Goal: Check status

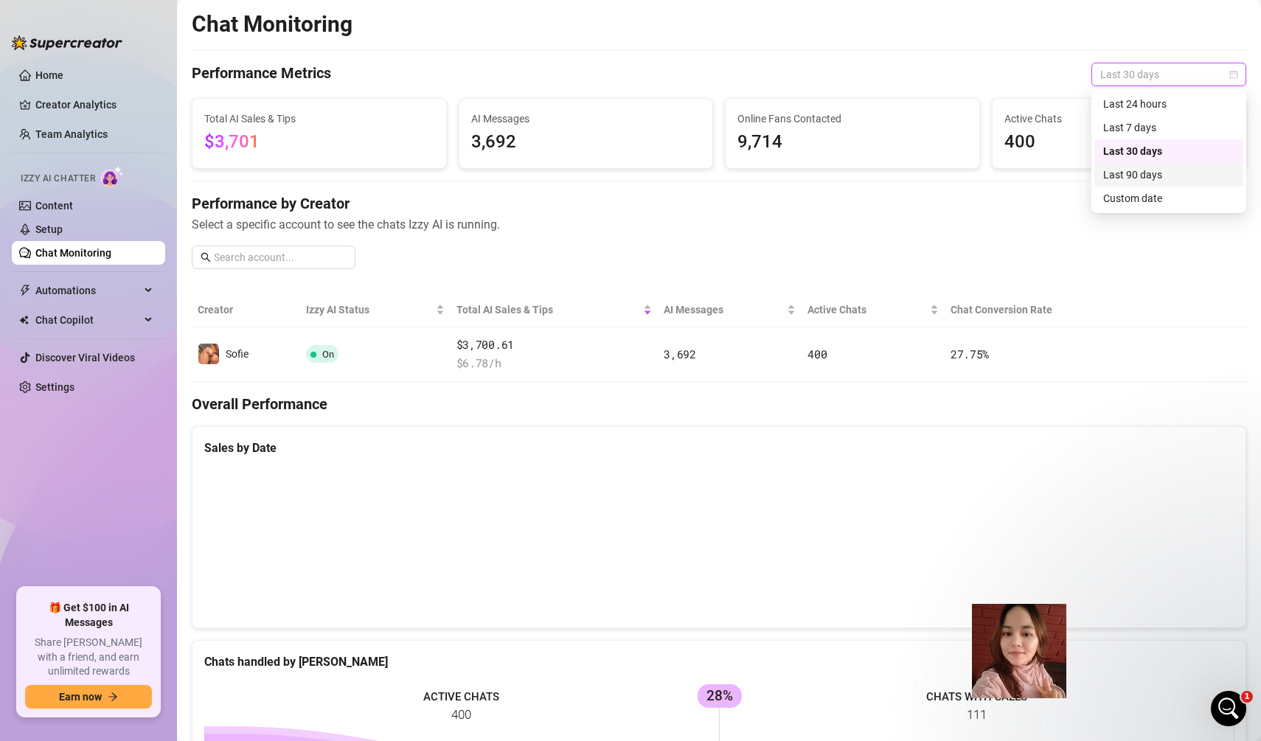
click at [1143, 173] on div "Last 90 days" at bounding box center [1168, 175] width 131 height 16
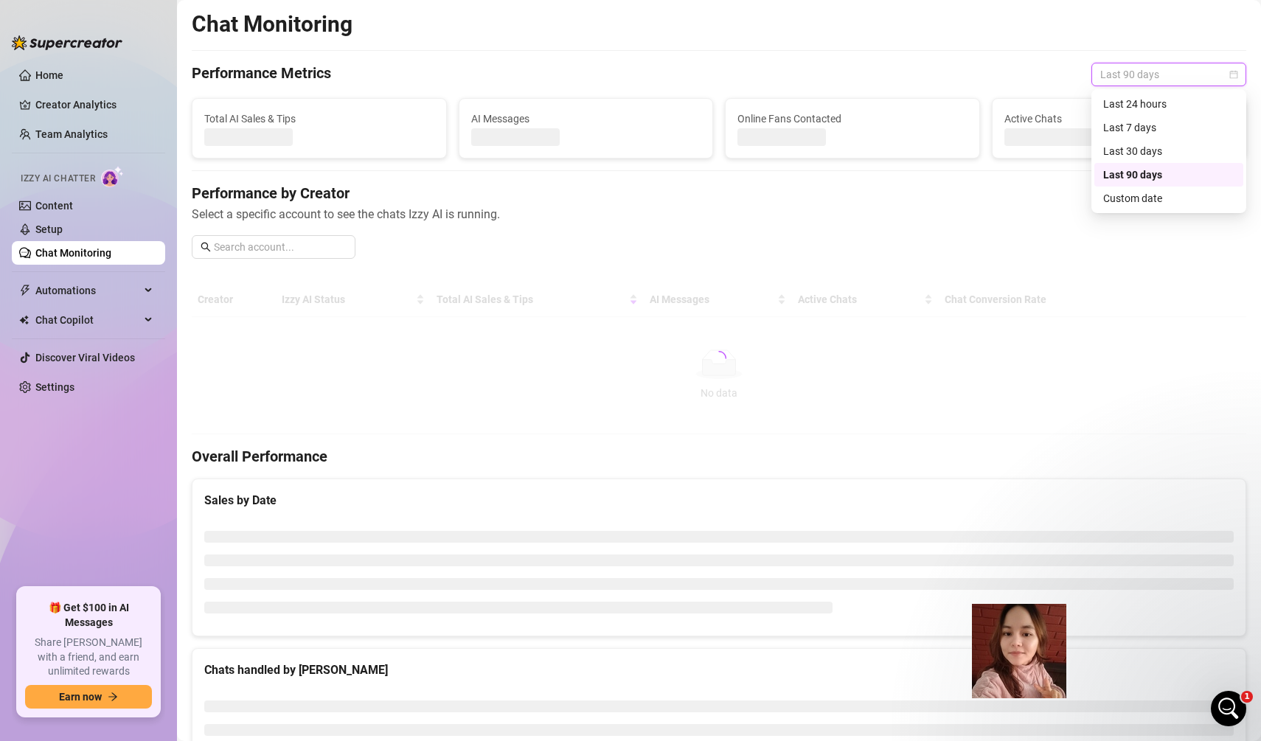
click at [1160, 81] on span "Last 90 days" at bounding box center [1168, 74] width 137 height 22
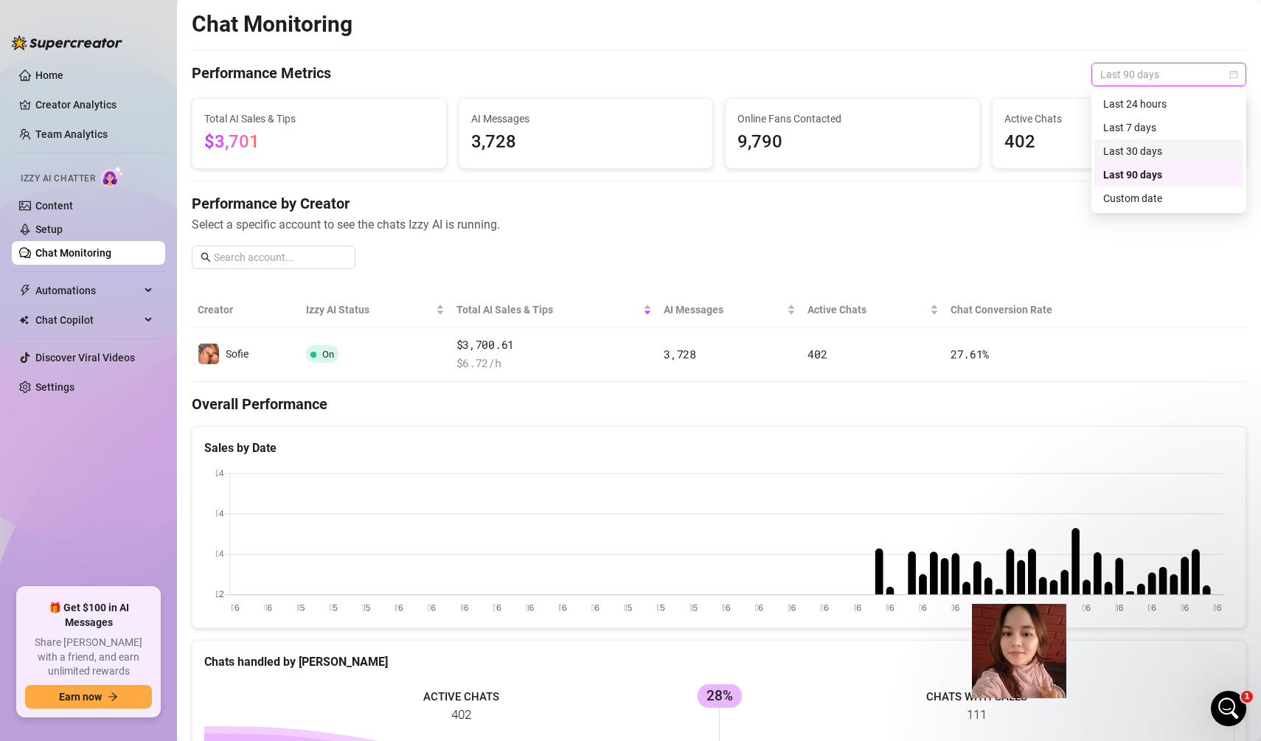
click at [1127, 145] on div "Last 30 days" at bounding box center [1168, 151] width 131 height 16
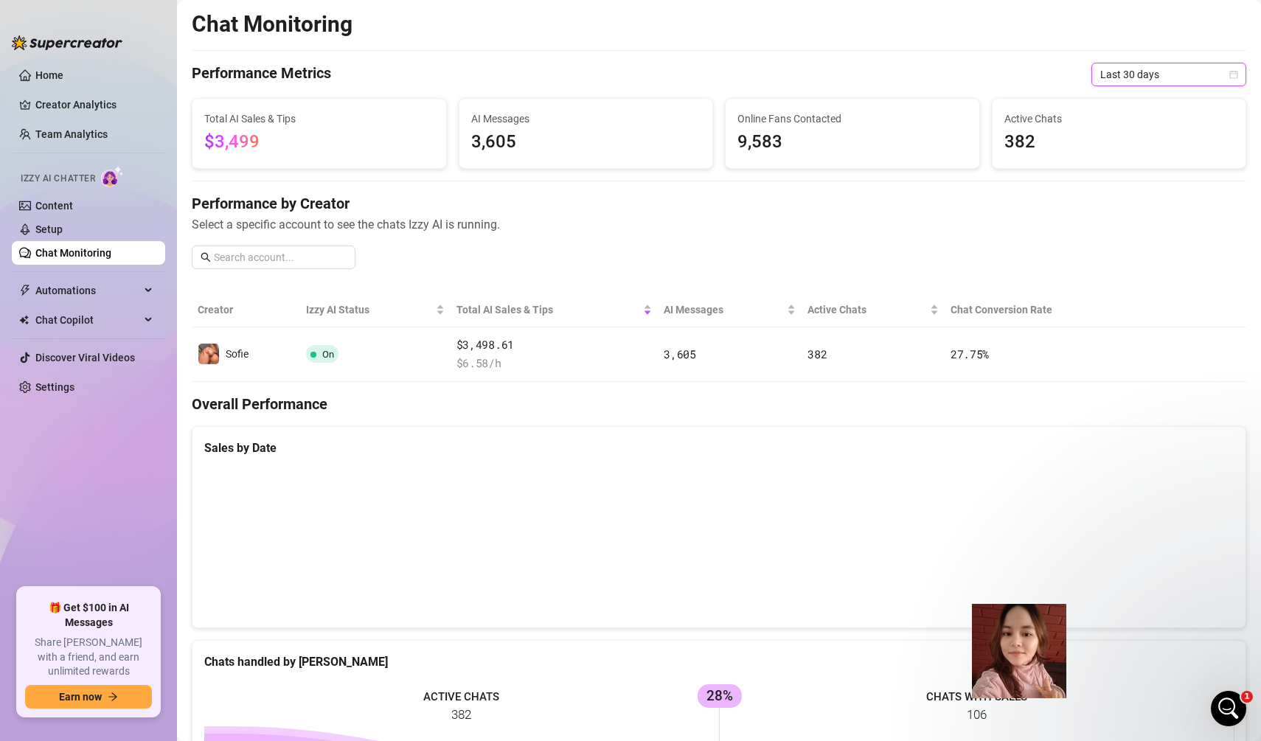
click at [1186, 69] on span "Last 30 days" at bounding box center [1168, 74] width 137 height 22
click at [1157, 167] on div "Last 90 days" at bounding box center [1168, 175] width 131 height 16
click at [1183, 77] on span "Last 90 days" at bounding box center [1168, 74] width 137 height 22
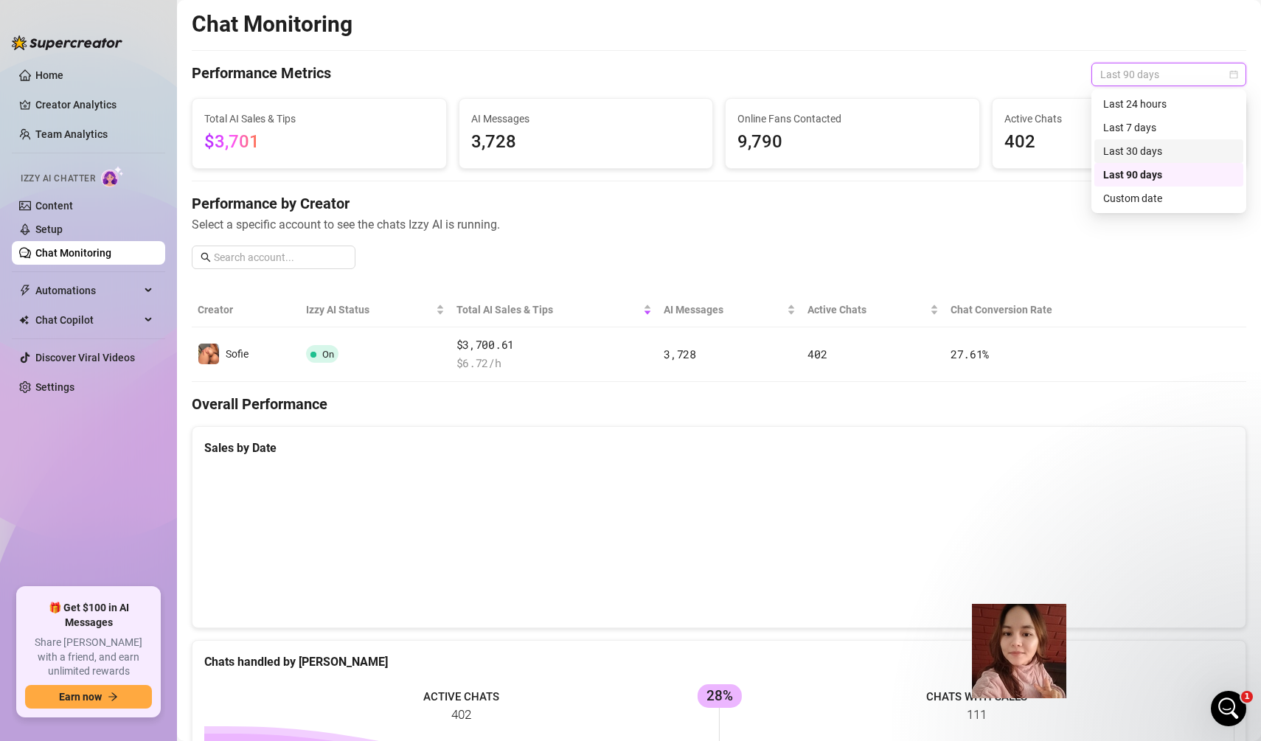
click at [1155, 162] on div "Last 30 days" at bounding box center [1168, 151] width 149 height 24
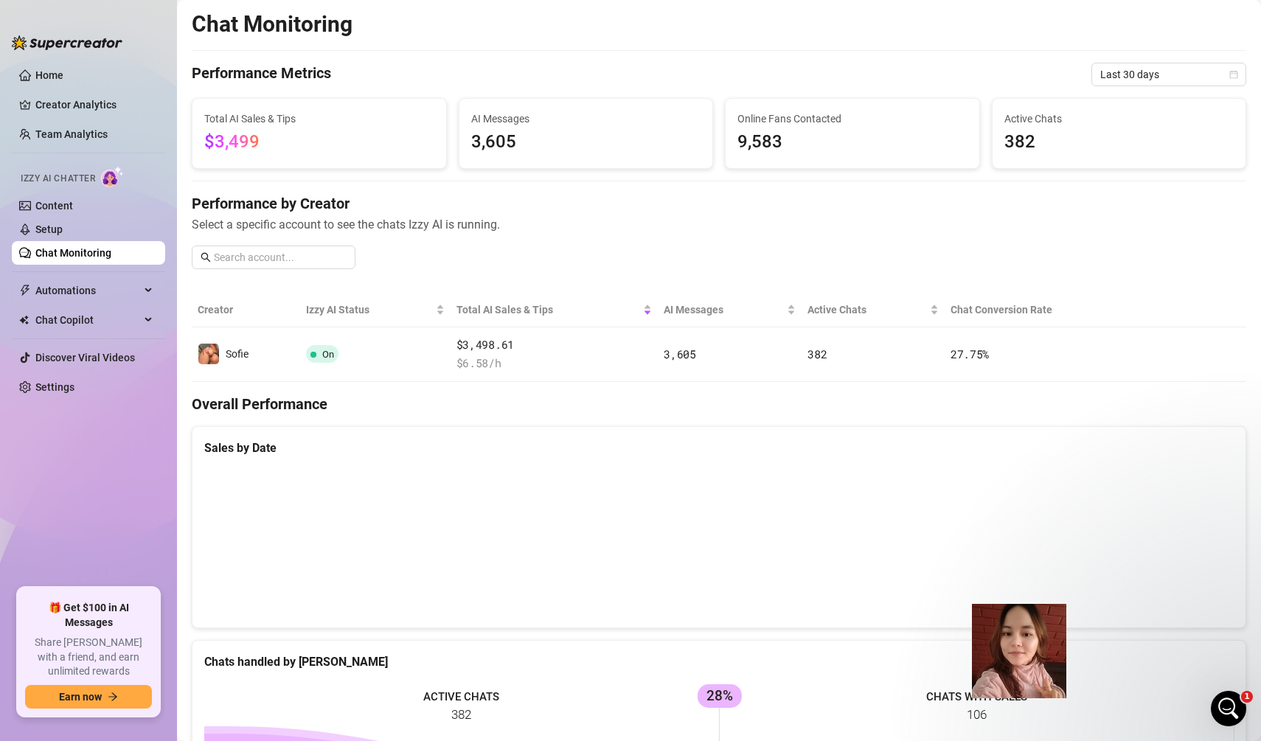
click at [1155, 162] on div "Active Chats 382" at bounding box center [1119, 133] width 254 height 69
click at [1164, 78] on span "Last 30 days" at bounding box center [1168, 74] width 137 height 22
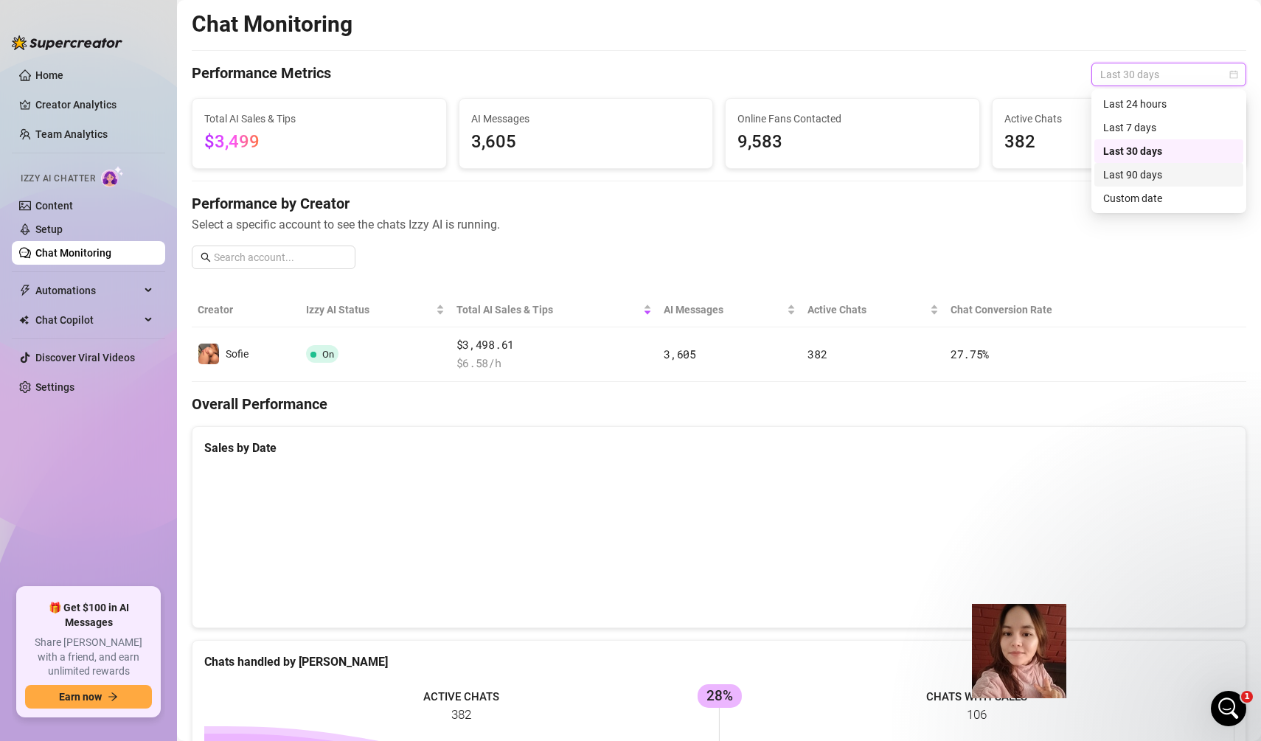
click at [1148, 167] on div "Last 90 days" at bounding box center [1168, 175] width 131 height 16
